Goal: Task Accomplishment & Management: Manage account settings

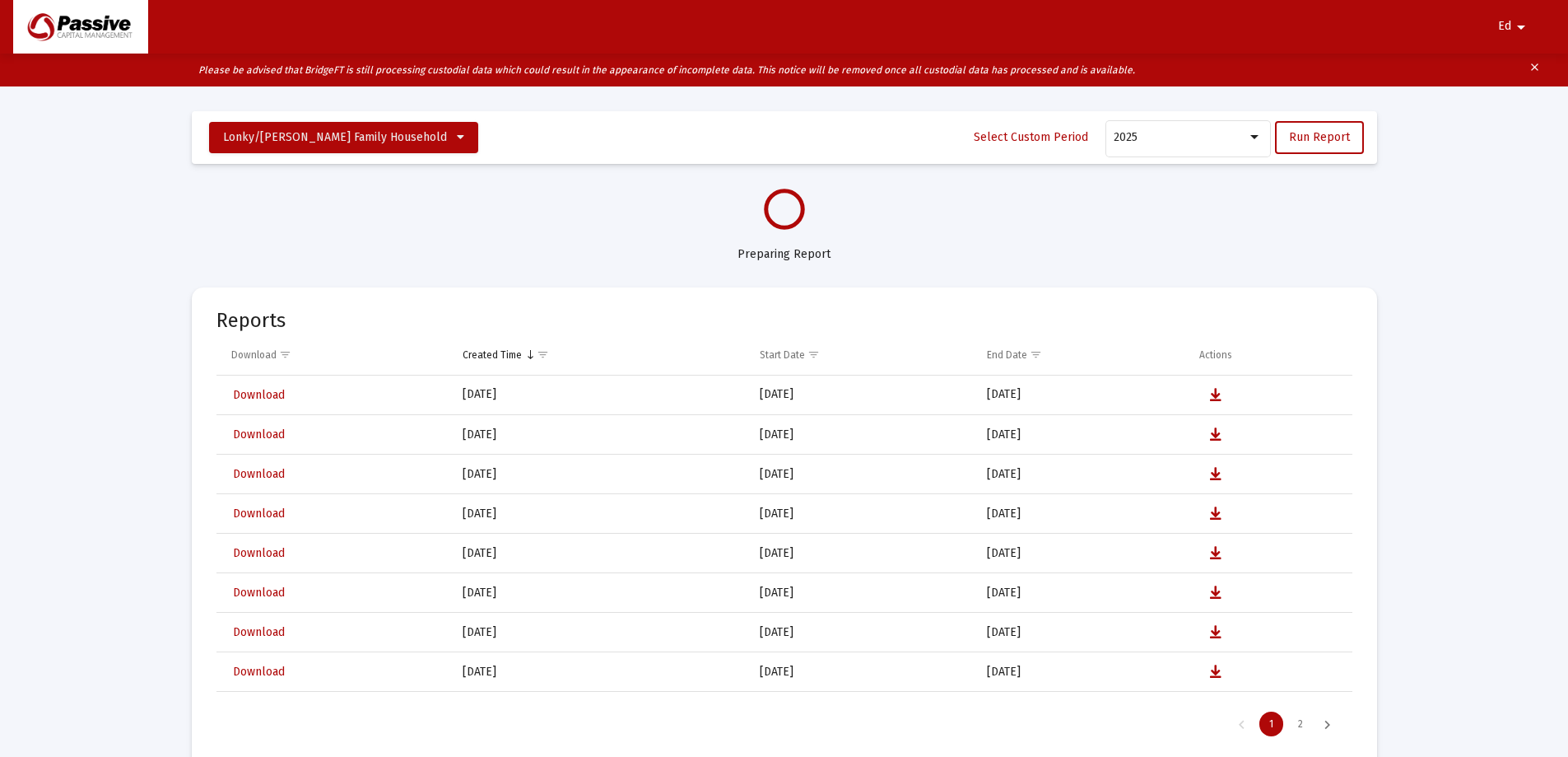
select select "View all"
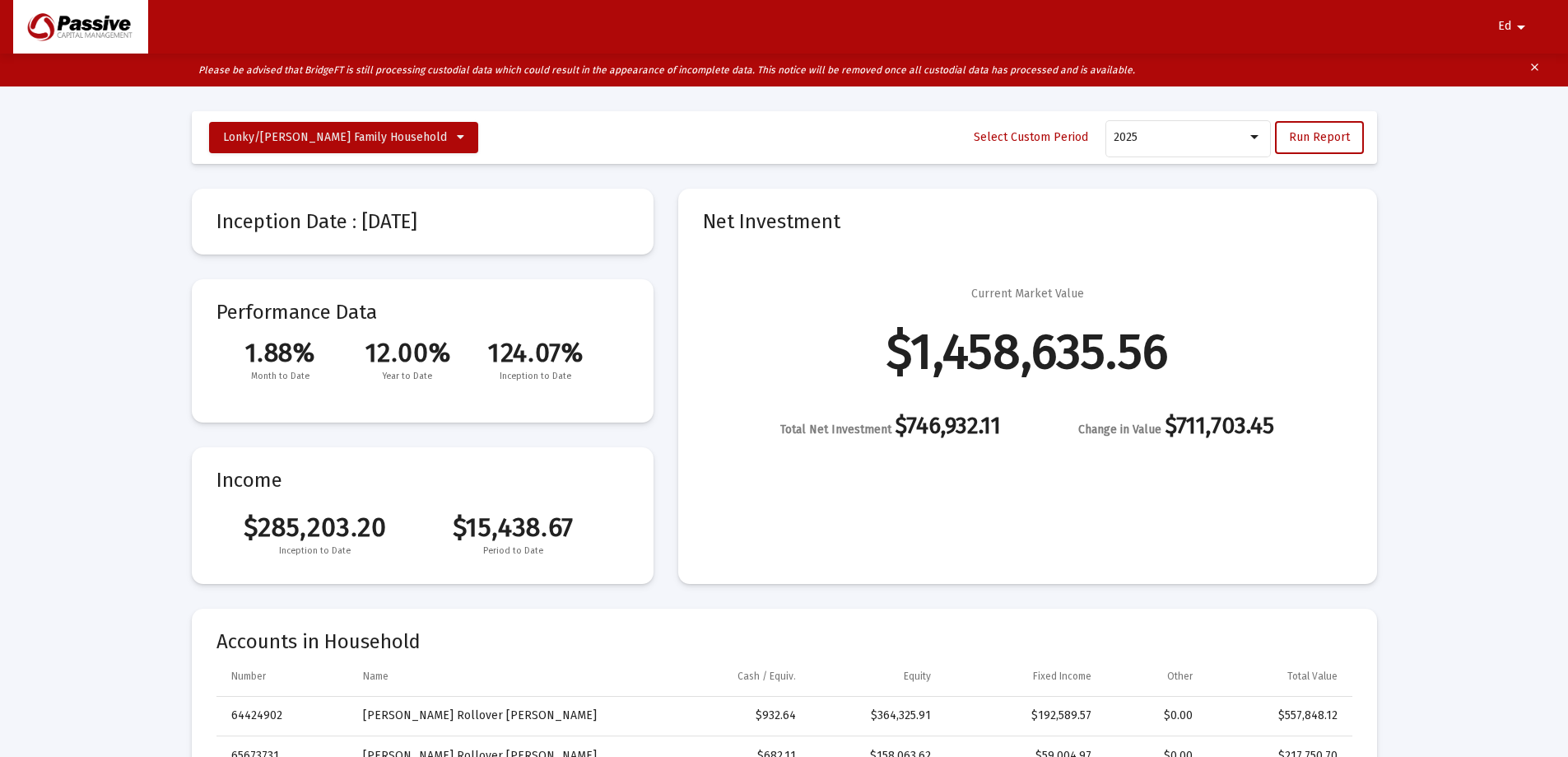
click at [1507, 21] on span "Ed" at bounding box center [1505, 26] width 13 height 14
click at [1510, 70] on button "Logout" at bounding box center [1505, 70] width 92 height 40
